Goal: Transaction & Acquisition: Purchase product/service

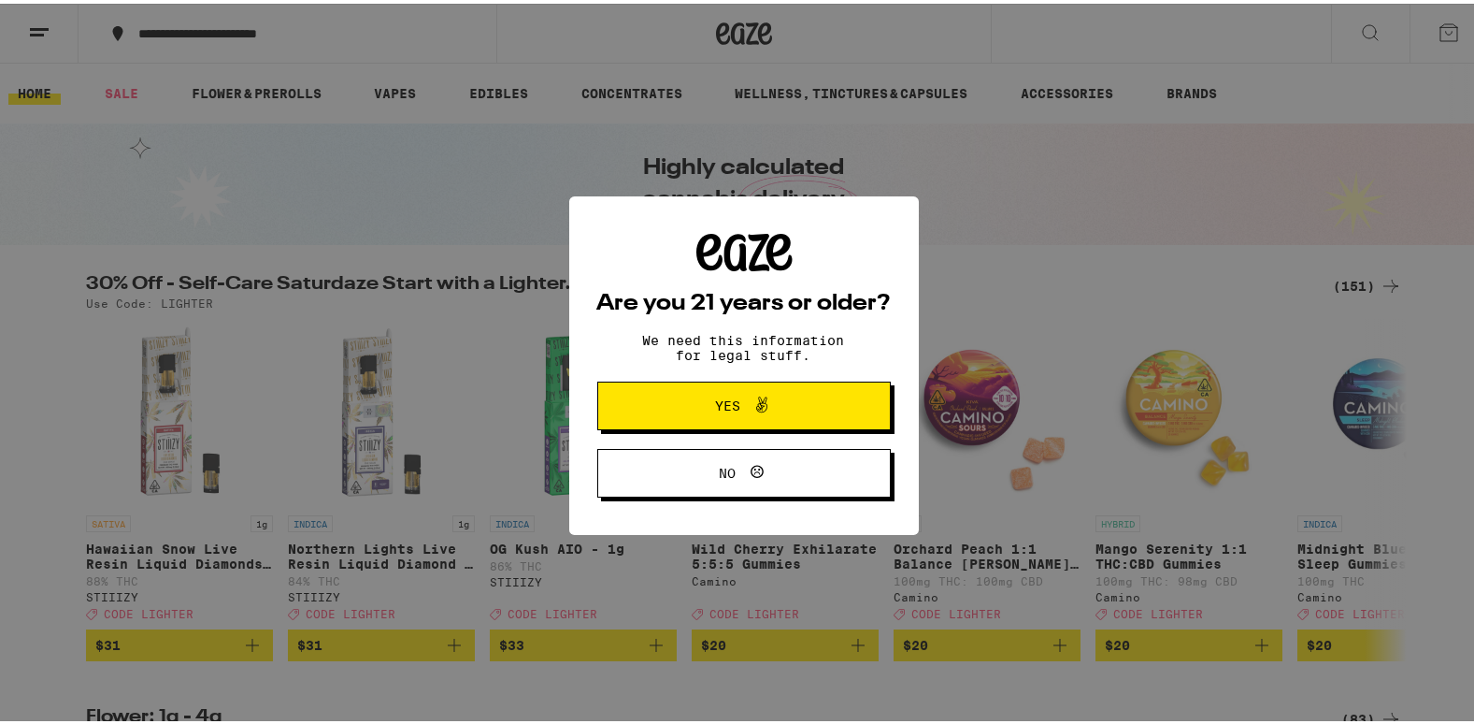
click at [673, 408] on span "Yes" at bounding box center [744, 402] width 142 height 24
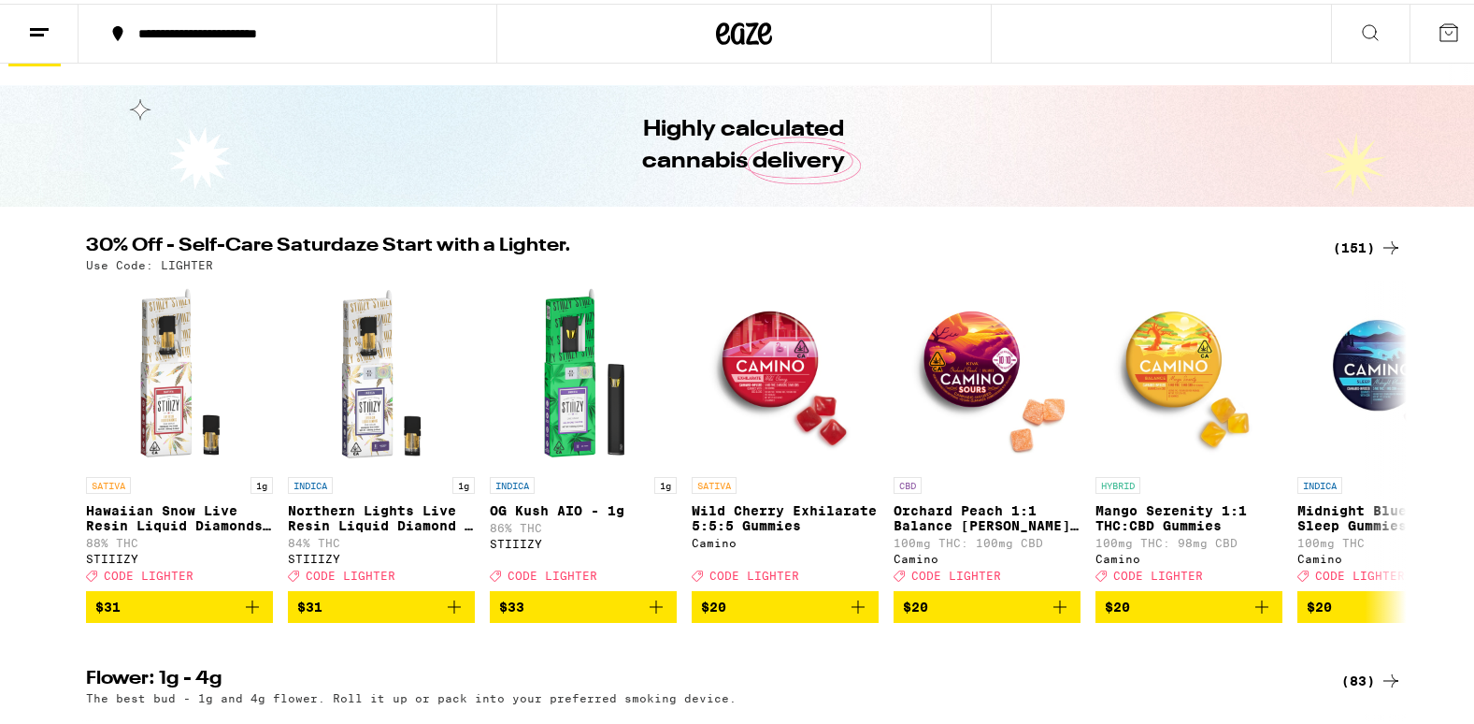
scroll to position [29, 0]
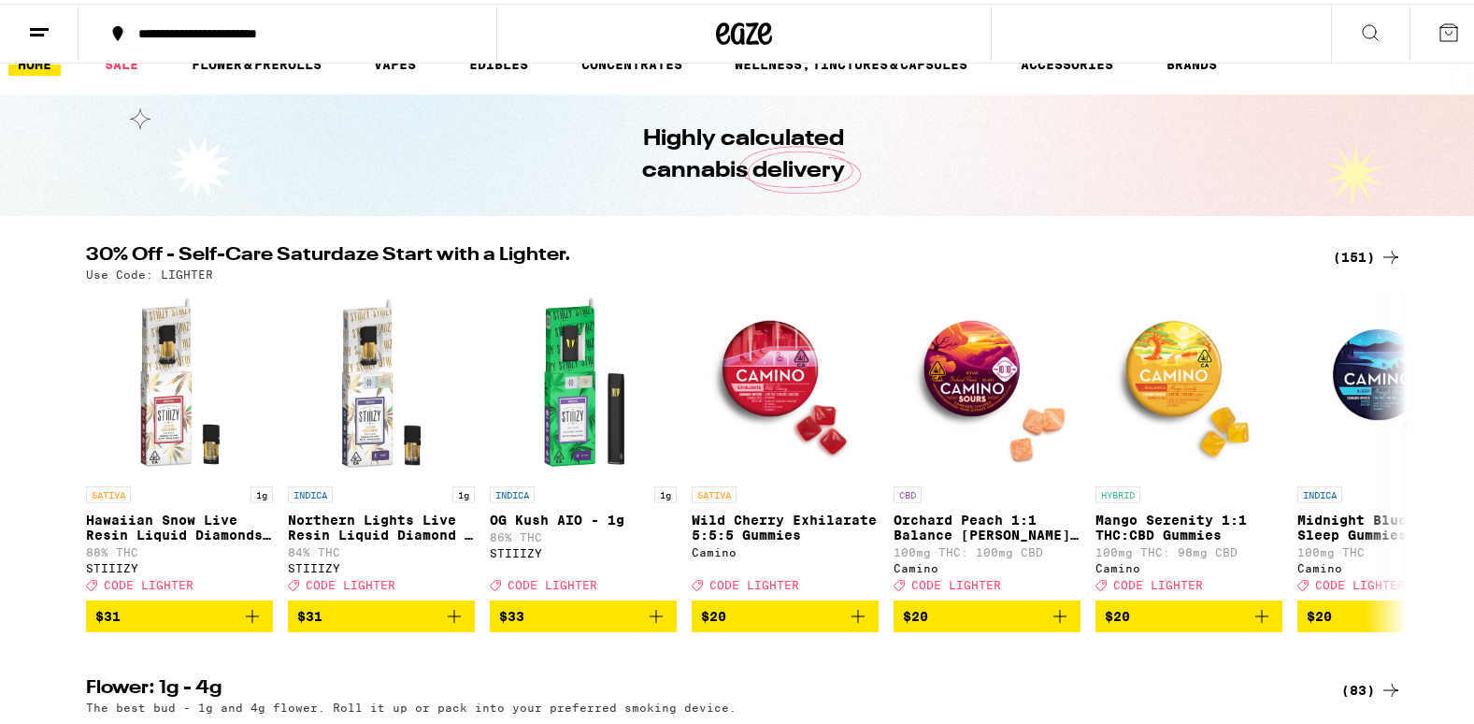
click at [1333, 253] on div "(151)" at bounding box center [1367, 253] width 69 height 22
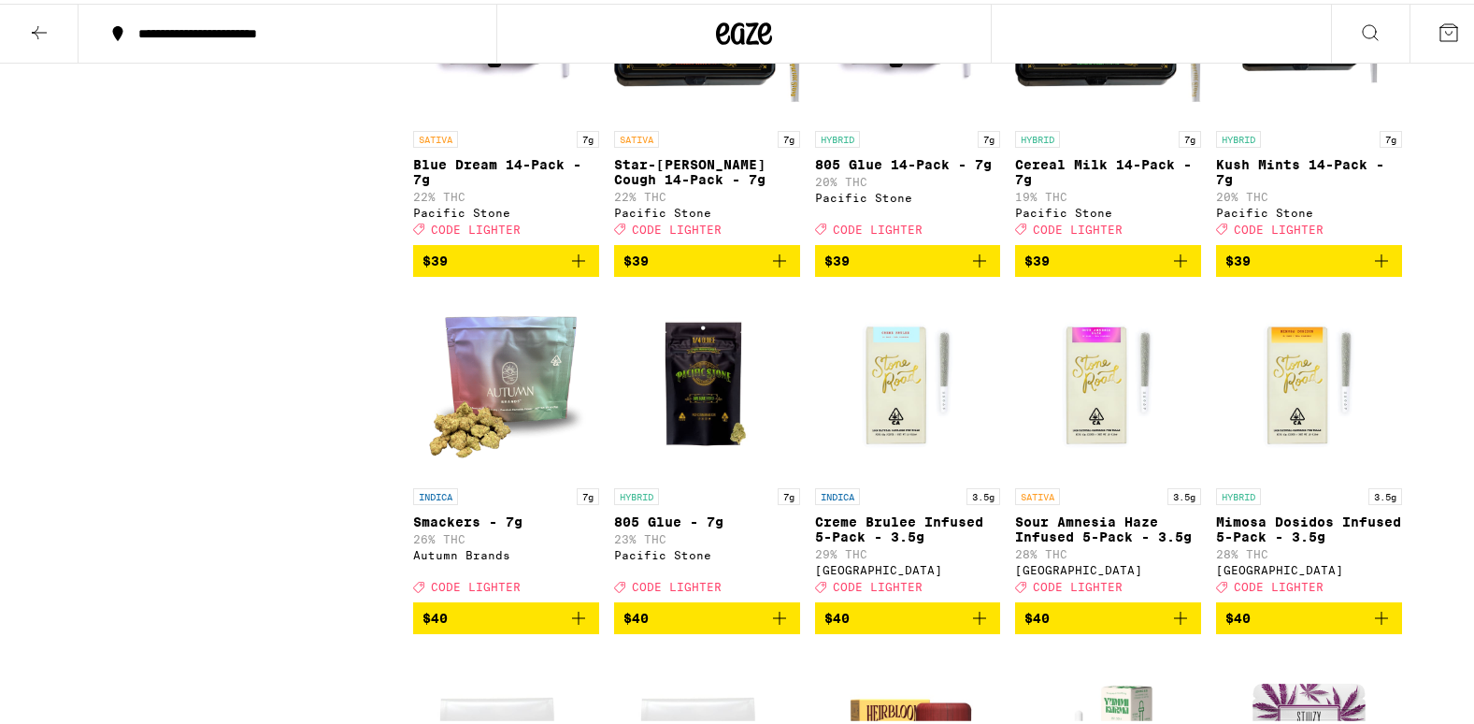
scroll to position [9236, 0]
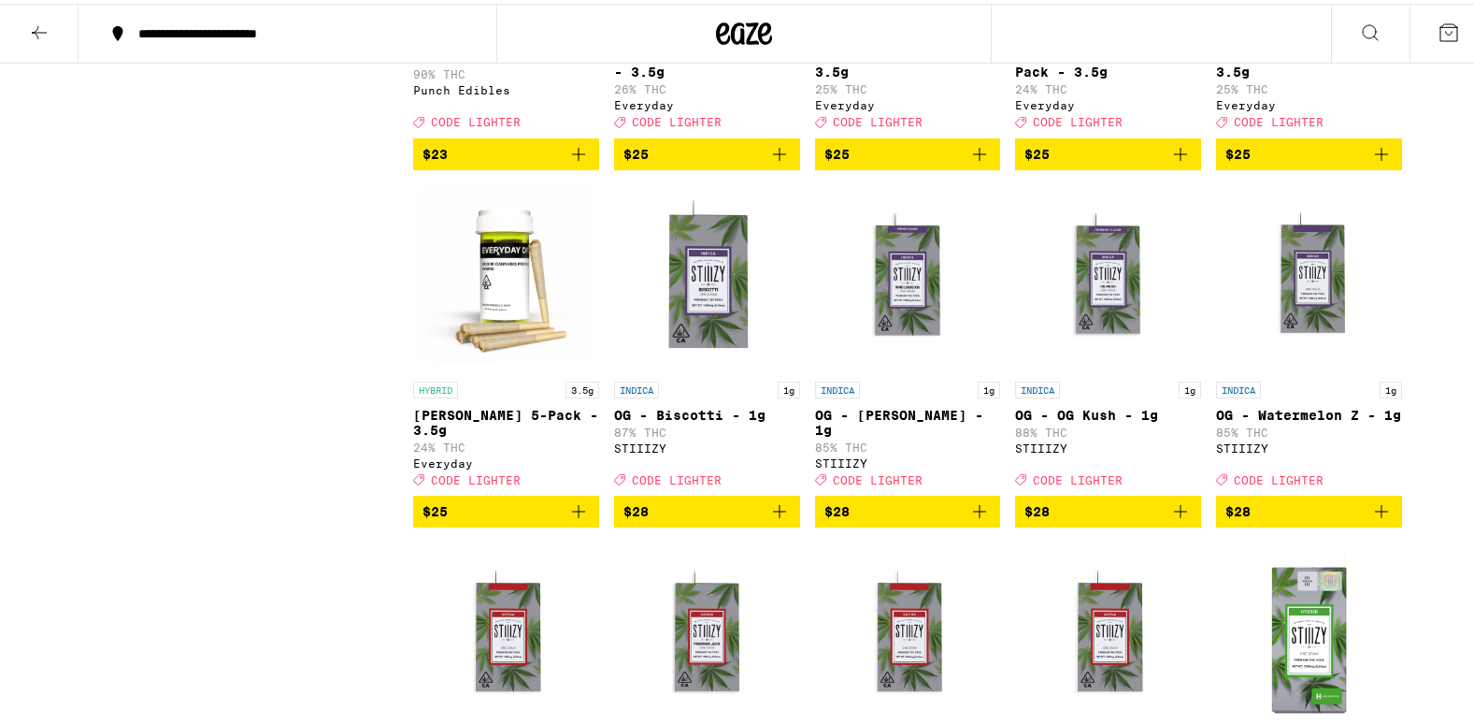
click at [228, 374] on div "Clearfalse filter Sale View Sale Items Only Potency Low Medium High Very High S…" at bounding box center [249, 688] width 327 height 11130
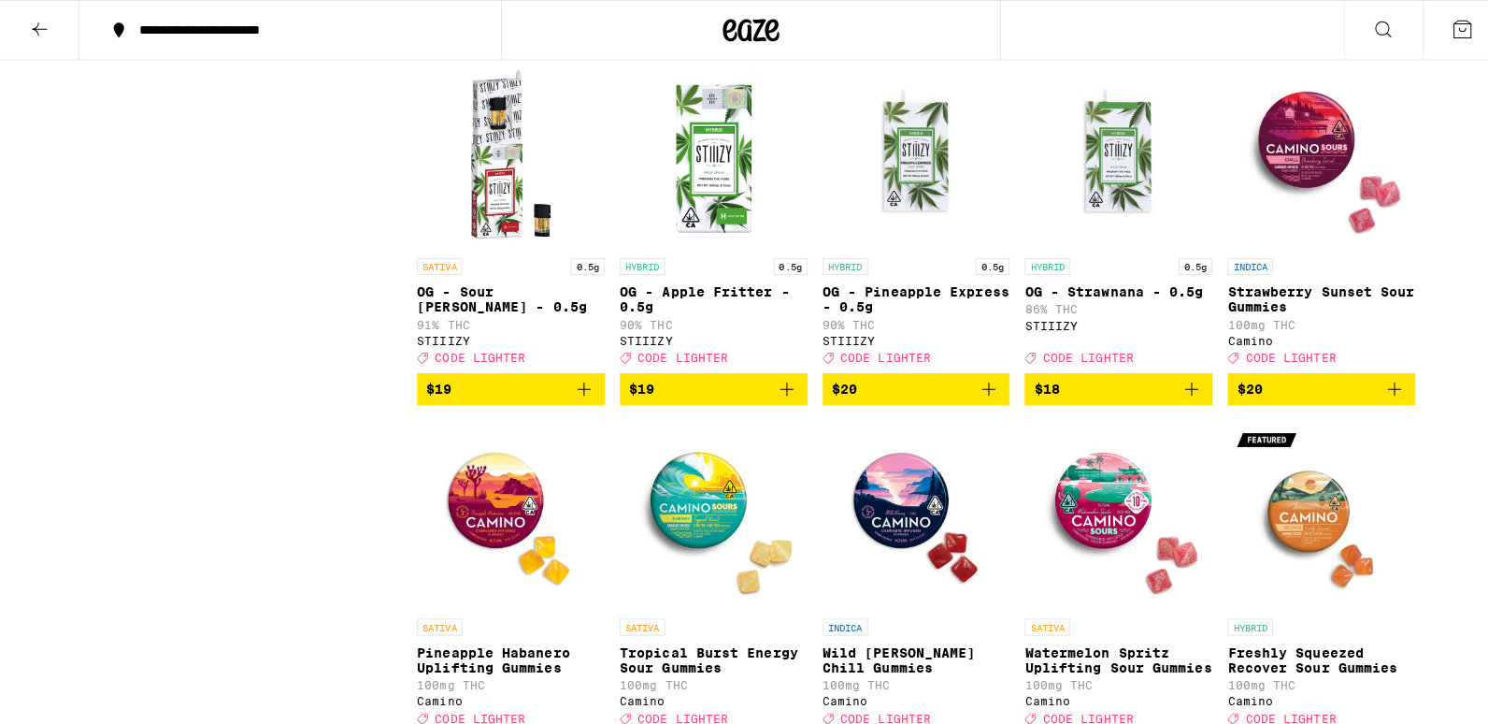
scroll to position [3057, 0]
